Goal: Information Seeking & Learning: Learn about a topic

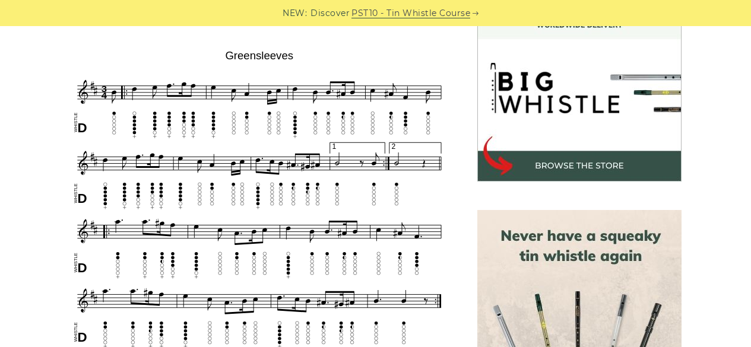
scroll to position [363, 0]
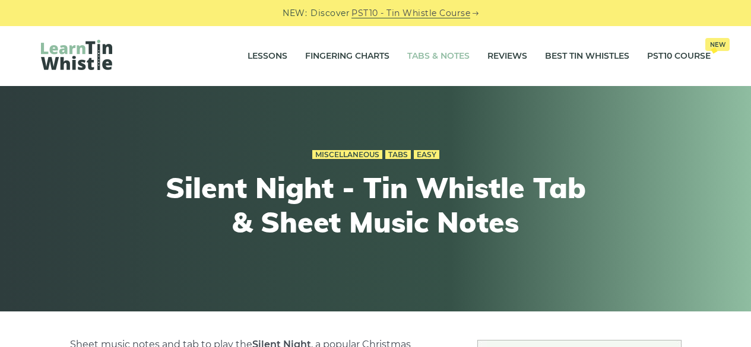
click at [458, 50] on link "Tabs & Notes" at bounding box center [438, 57] width 62 height 30
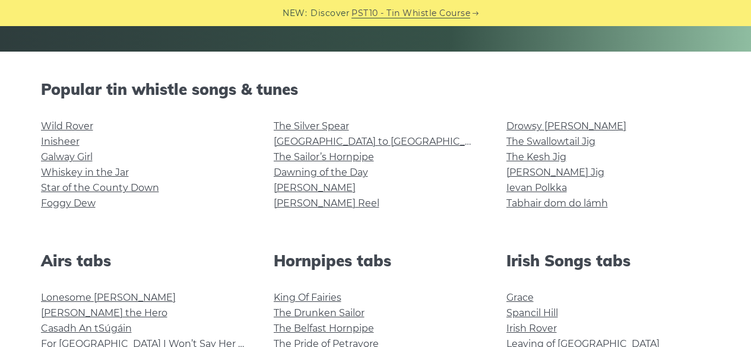
scroll to position [316, 0]
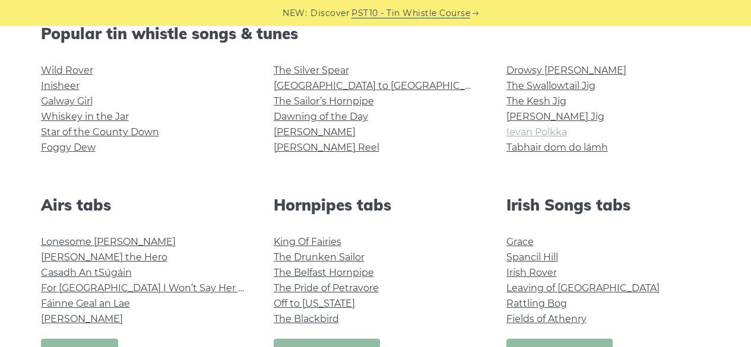
click at [523, 135] on link "Ievan Polkka" at bounding box center [536, 131] width 61 height 11
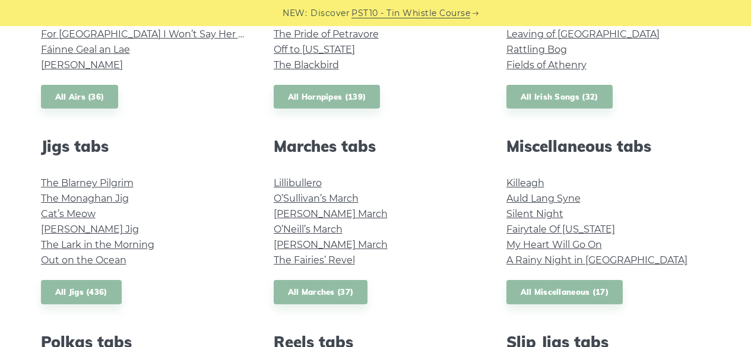
scroll to position [578, 0]
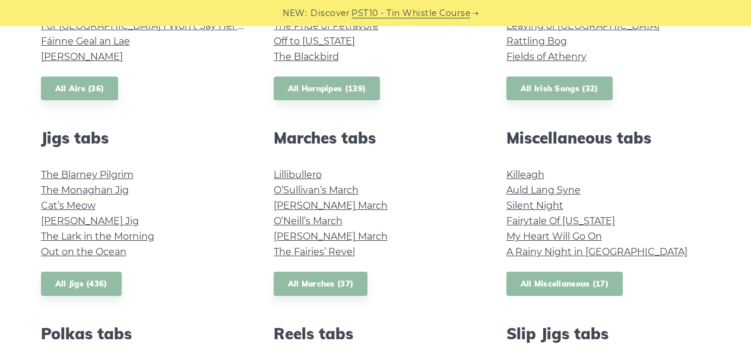
click at [534, 274] on link "All Miscellaneous (17)" at bounding box center [564, 284] width 117 height 24
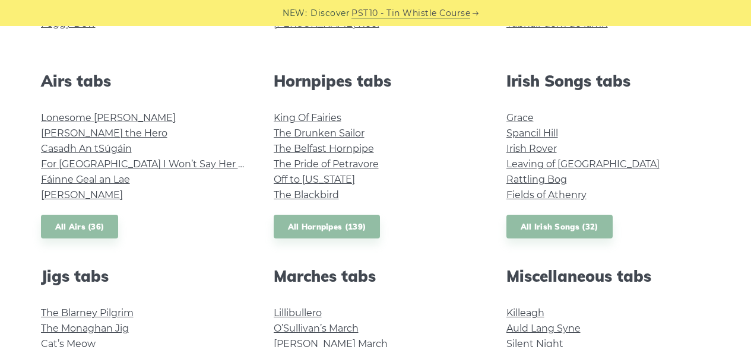
scroll to position [439, 0]
click at [293, 230] on link "All Hornpipes (139)" at bounding box center [327, 227] width 107 height 24
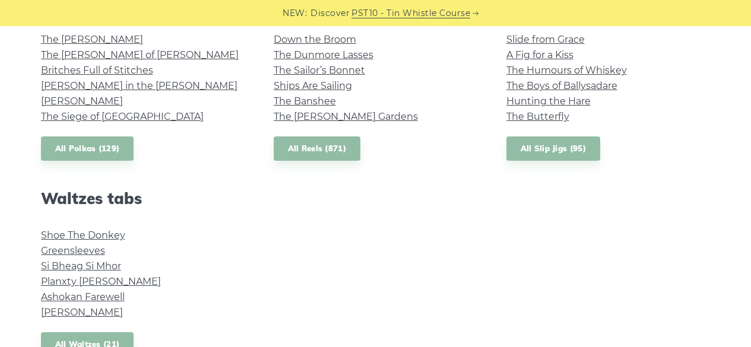
scroll to position [910, 0]
click at [107, 342] on link "All Waltzes (21)" at bounding box center [87, 344] width 93 height 24
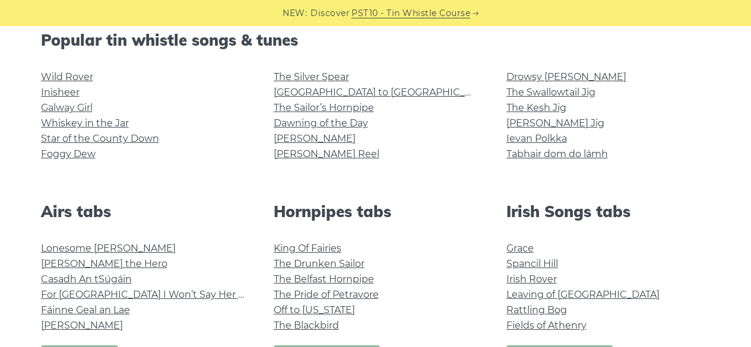
scroll to position [251, 0]
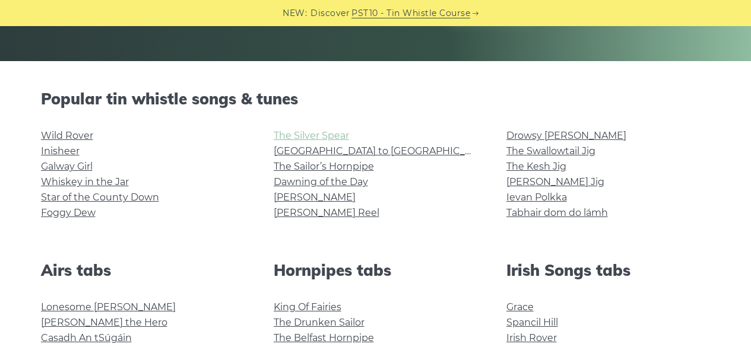
click at [301, 134] on link "The Silver Spear" at bounding box center [311, 135] width 75 height 11
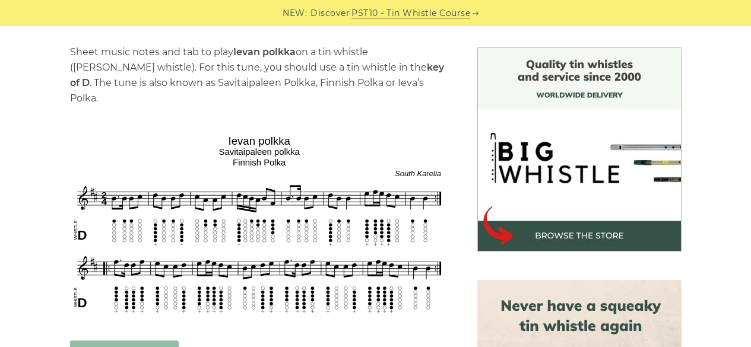
scroll to position [300, 0]
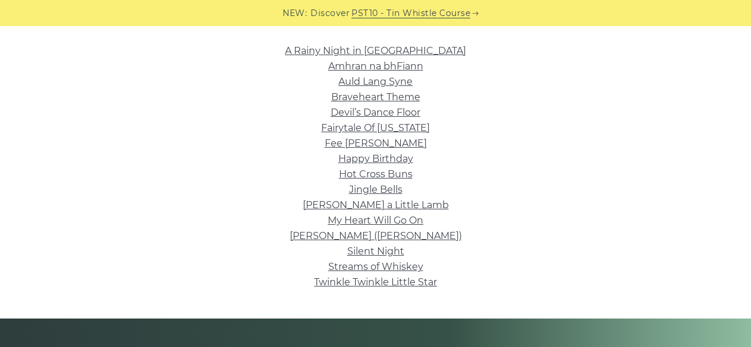
scroll to position [294, 0]
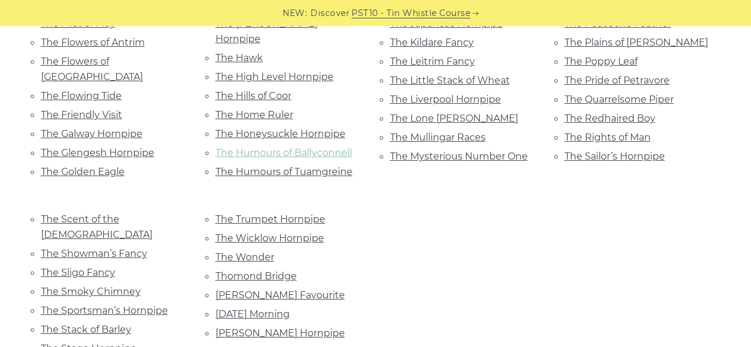
scroll to position [981, 0]
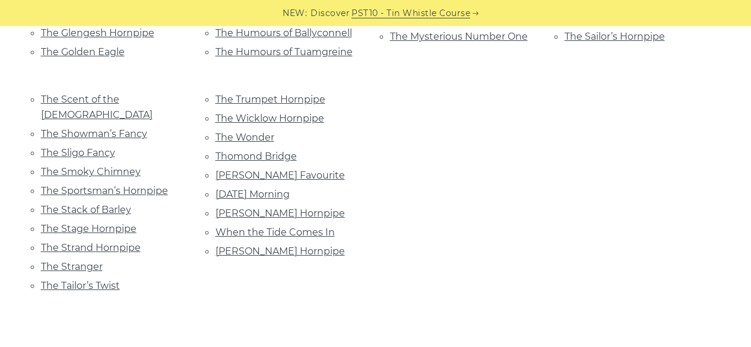
click at [0, 2] on div "NEW: Discover PST10 - Tin Whistle Course" at bounding box center [375, 13] width 751 height 26
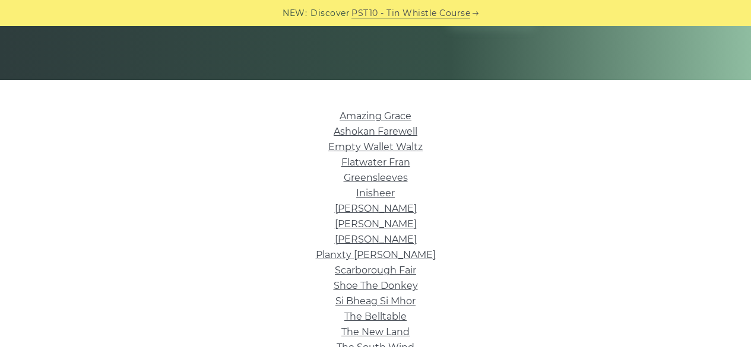
scroll to position [423, 0]
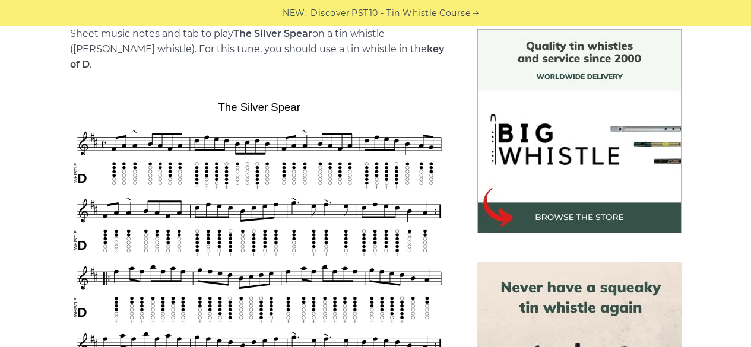
scroll to position [312, 0]
